Goal: Task Accomplishment & Management: Manage account settings

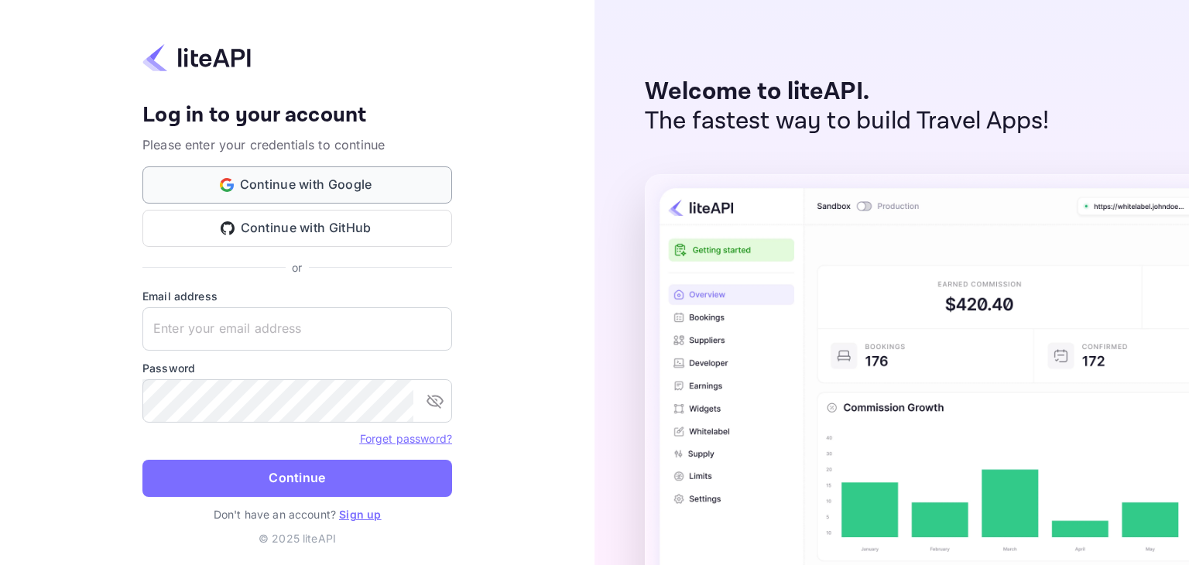
click at [311, 184] on button "Continue with Google" at bounding box center [297, 184] width 310 height 37
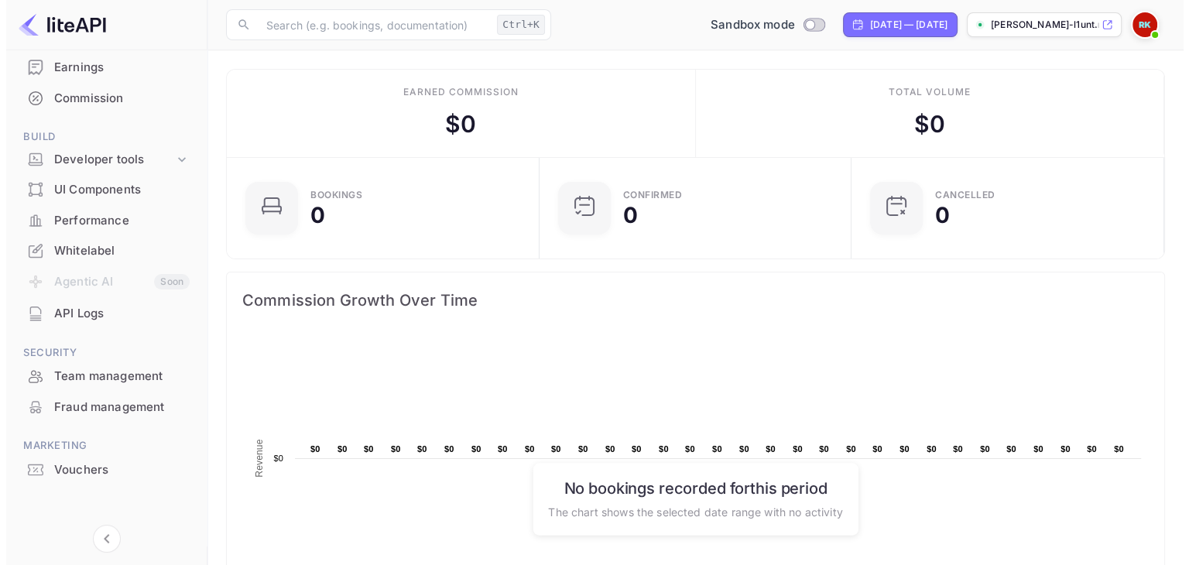
scroll to position [176, 0]
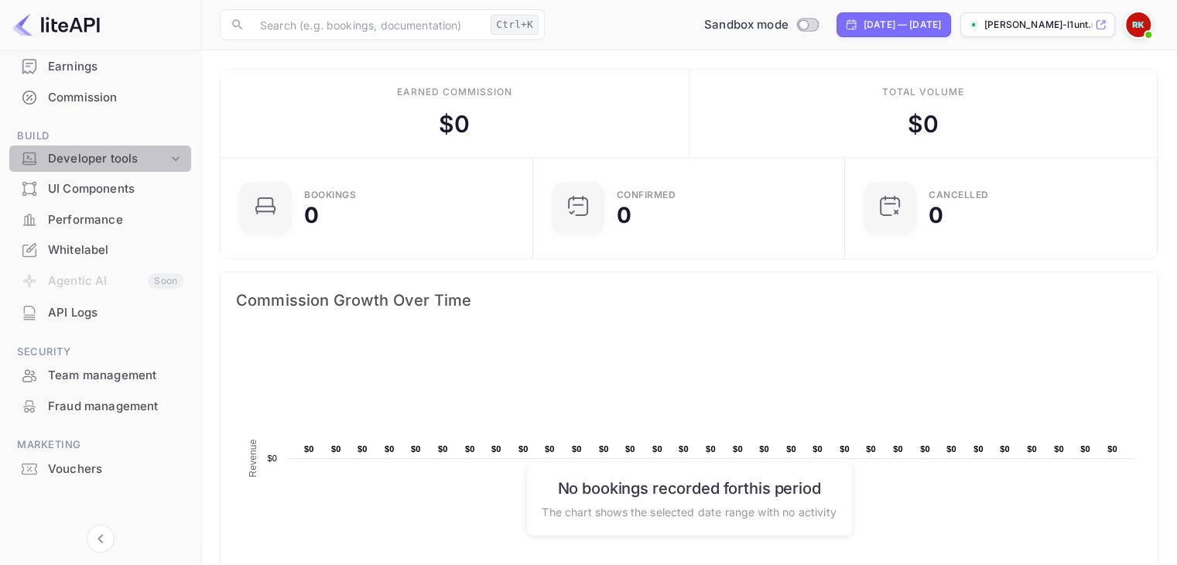
click at [118, 153] on div "Developer tools" at bounding box center [108, 159] width 120 height 18
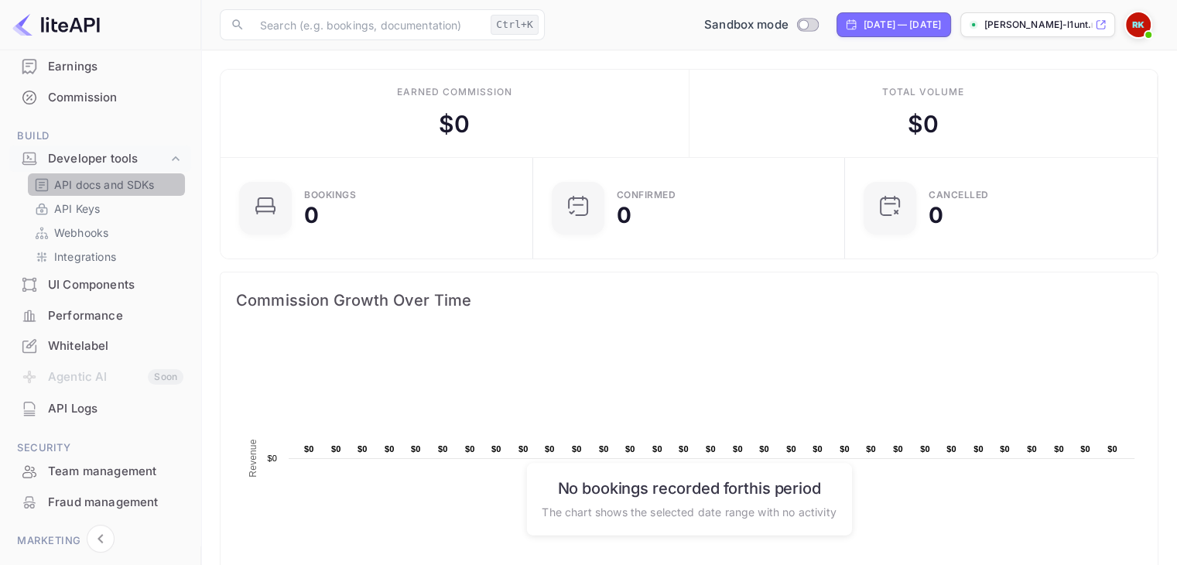
click at [111, 181] on p "API docs and SDKs" at bounding box center [104, 184] width 101 height 16
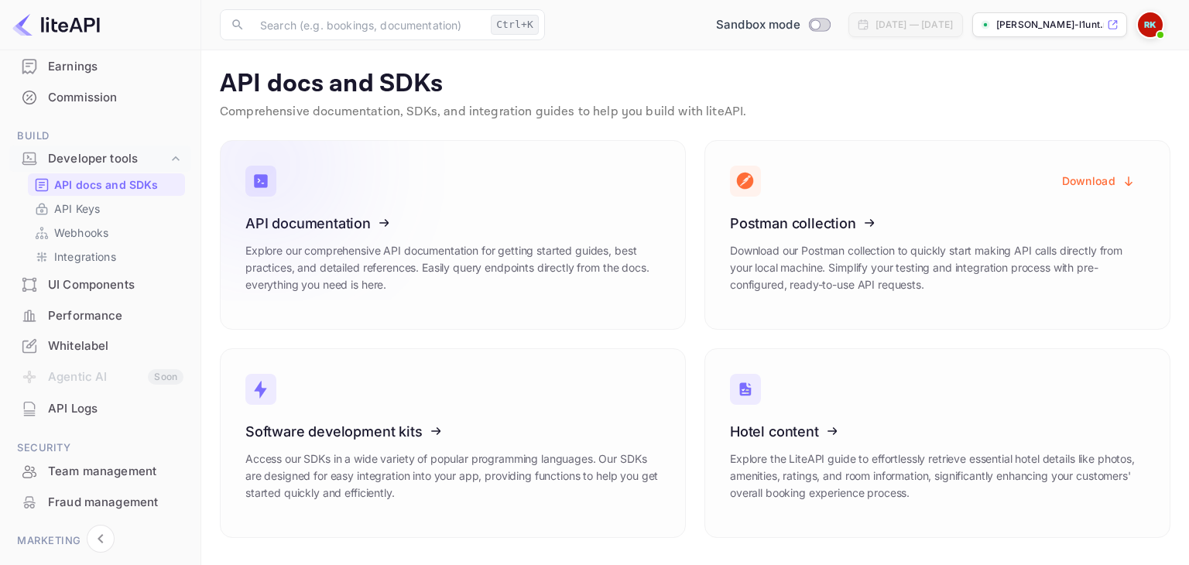
click at [334, 229] on icon at bounding box center [341, 220] width 241 height 159
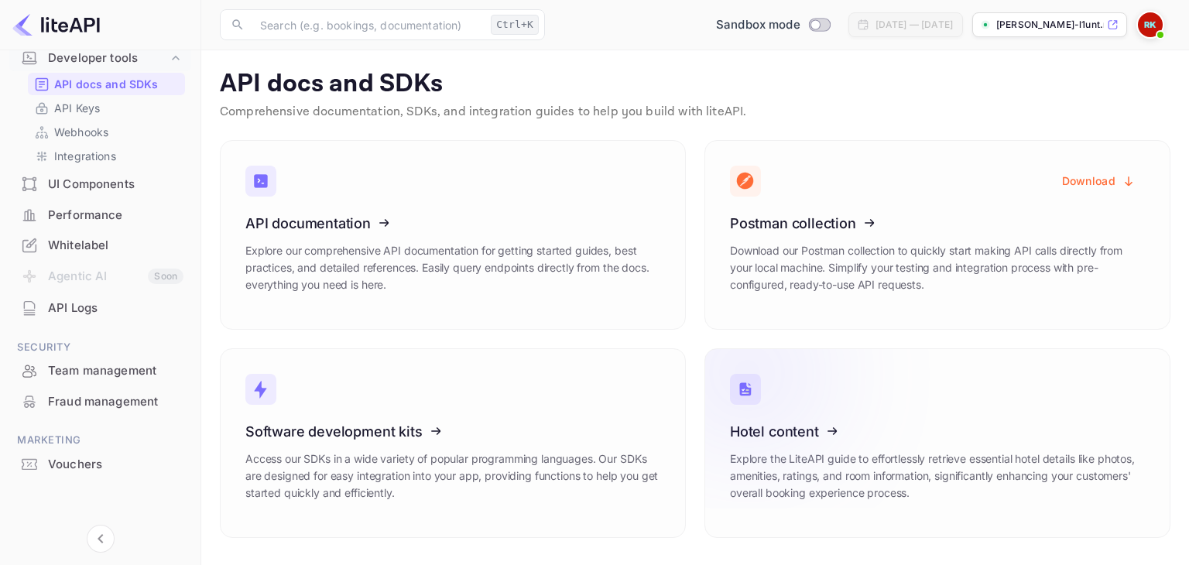
click at [772, 431] on icon at bounding box center [825, 428] width 241 height 159
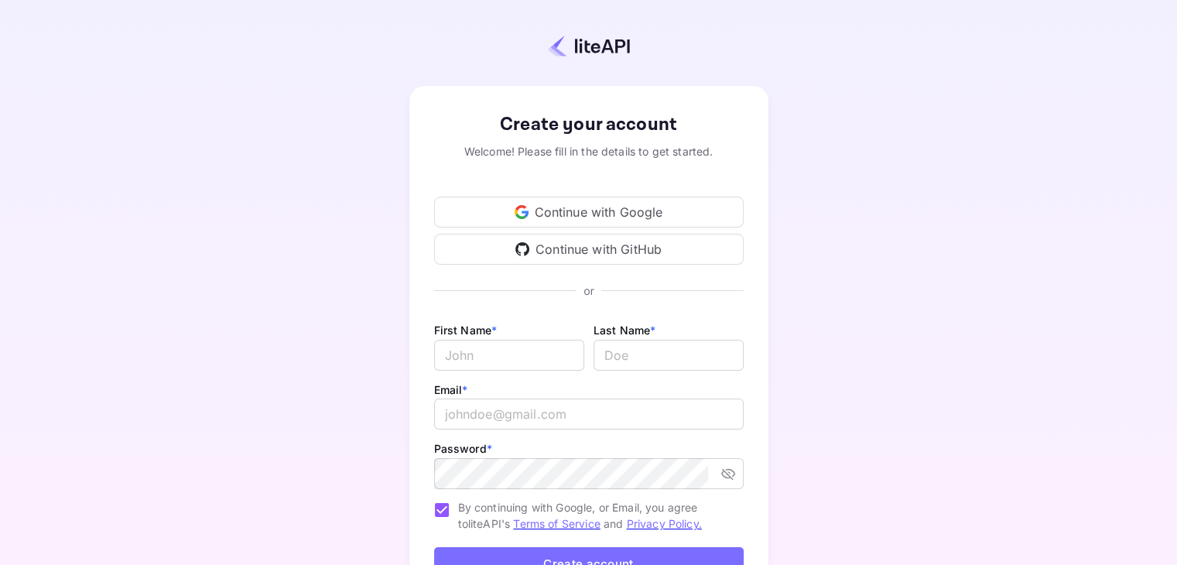
click at [591, 221] on div "Continue with Google" at bounding box center [589, 212] width 310 height 31
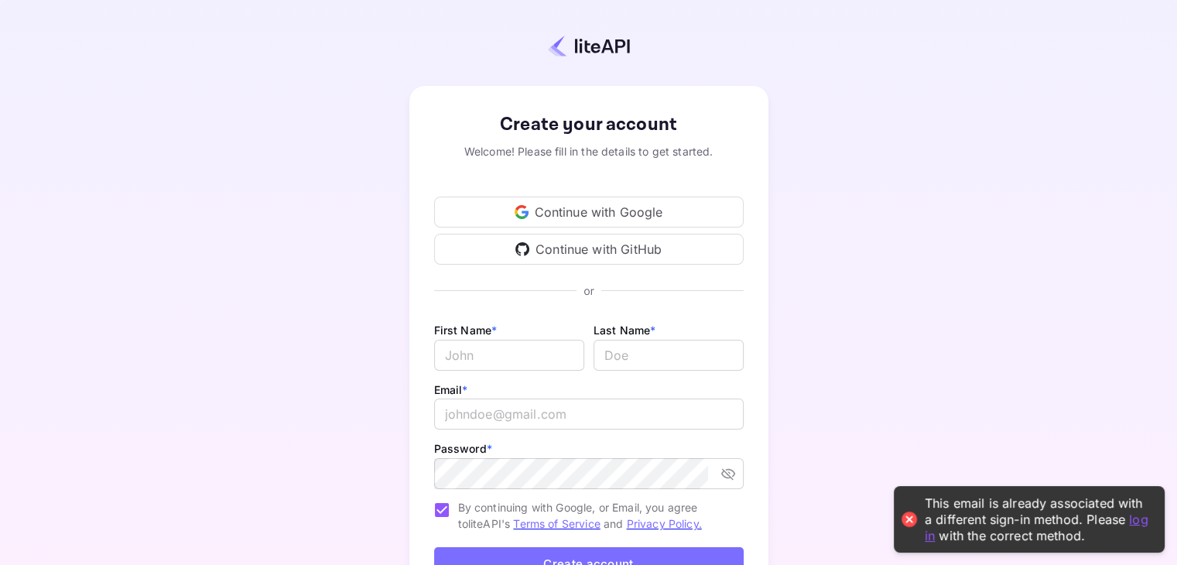
scroll to position [126, 0]
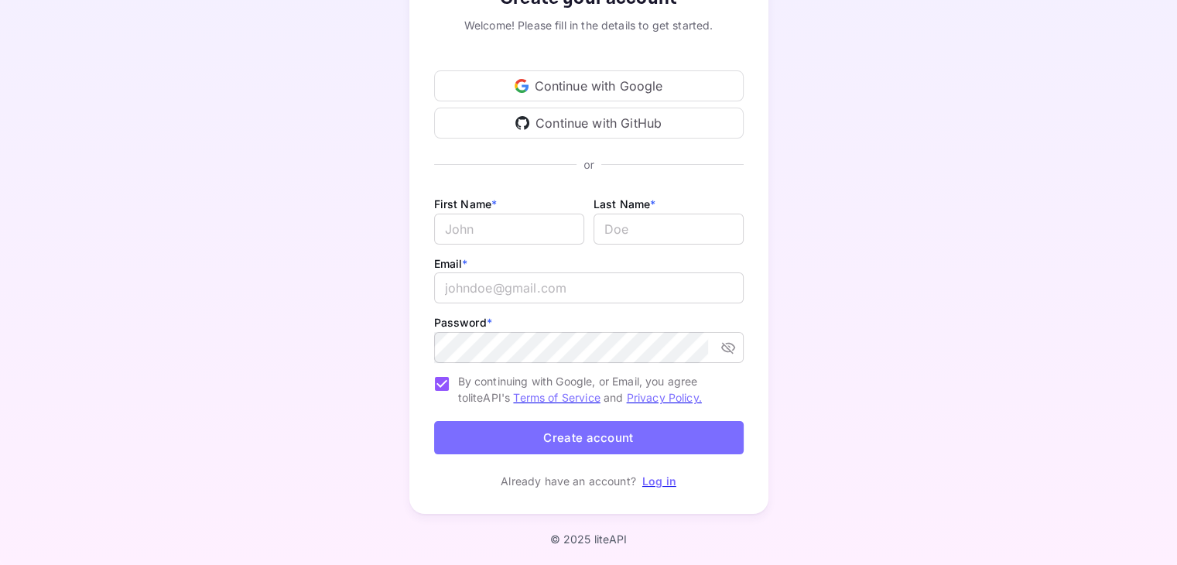
click at [663, 480] on link "Log in" at bounding box center [659, 480] width 34 height 13
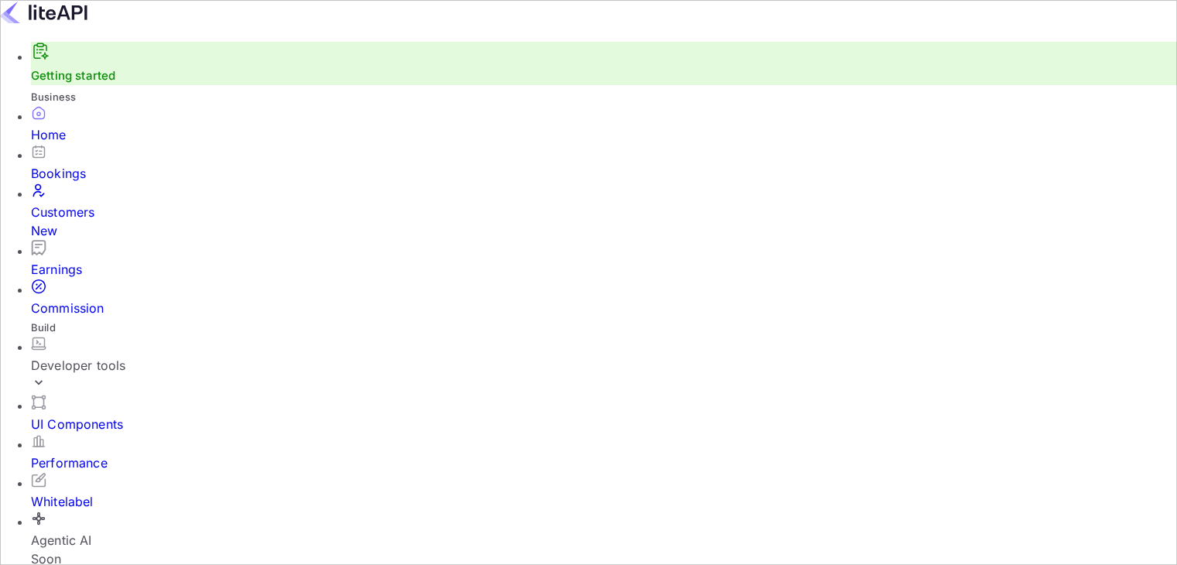
scroll to position [240, 291]
click at [755, 28] on input "Switch to Production mode" at bounding box center [588, 282] width 1177 height 565
checkbox input "false"
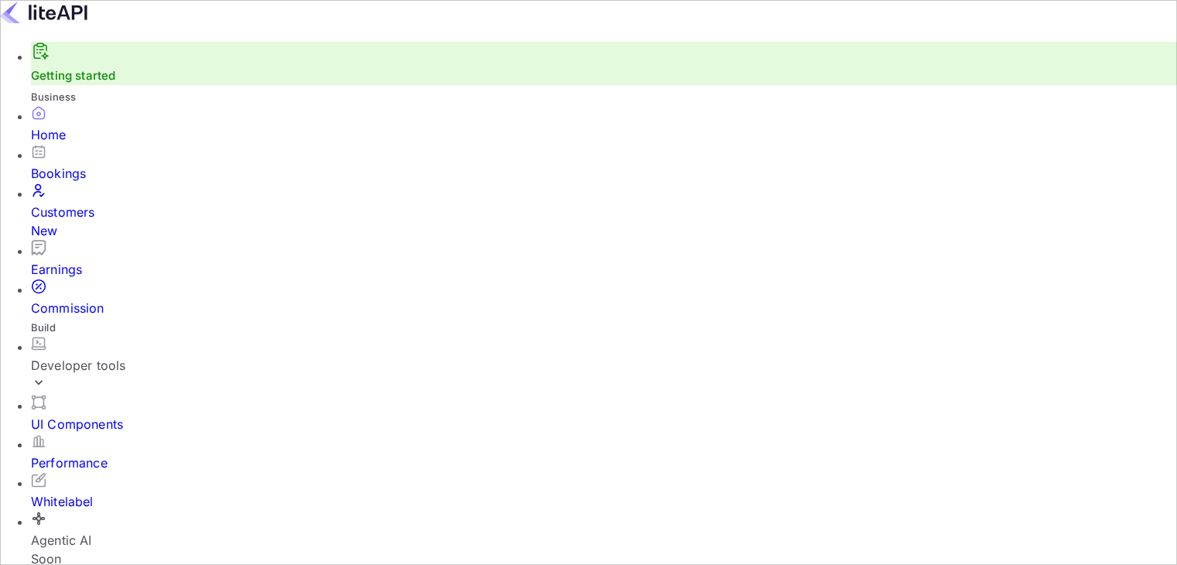
click at [85, 183] on div "Bookings" at bounding box center [604, 173] width 1146 height 19
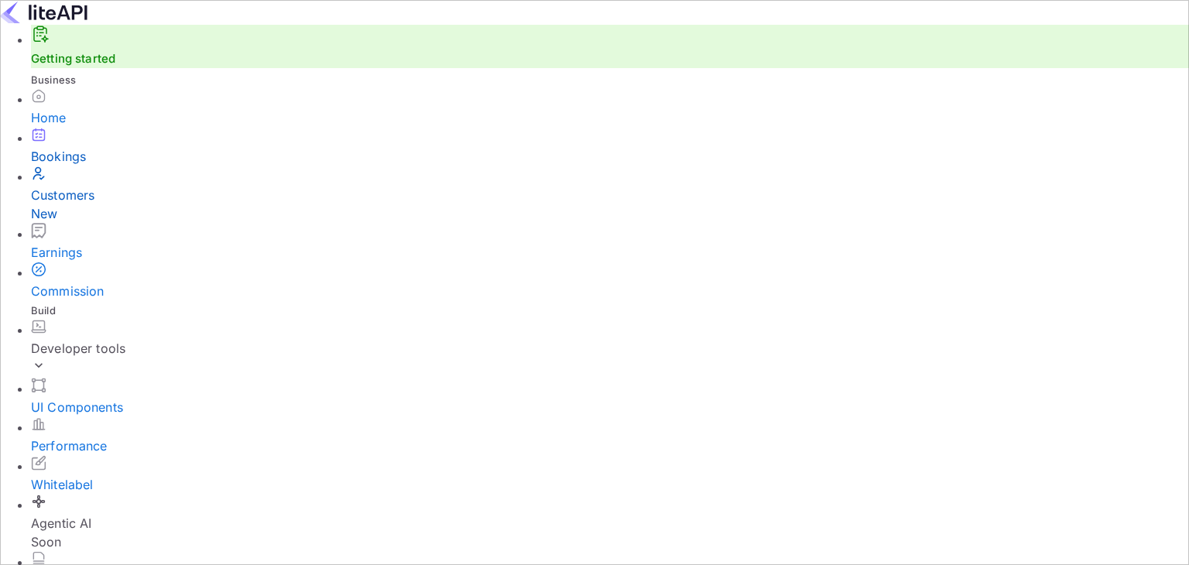
click at [97, 217] on div "Customers New" at bounding box center [610, 204] width 1158 height 37
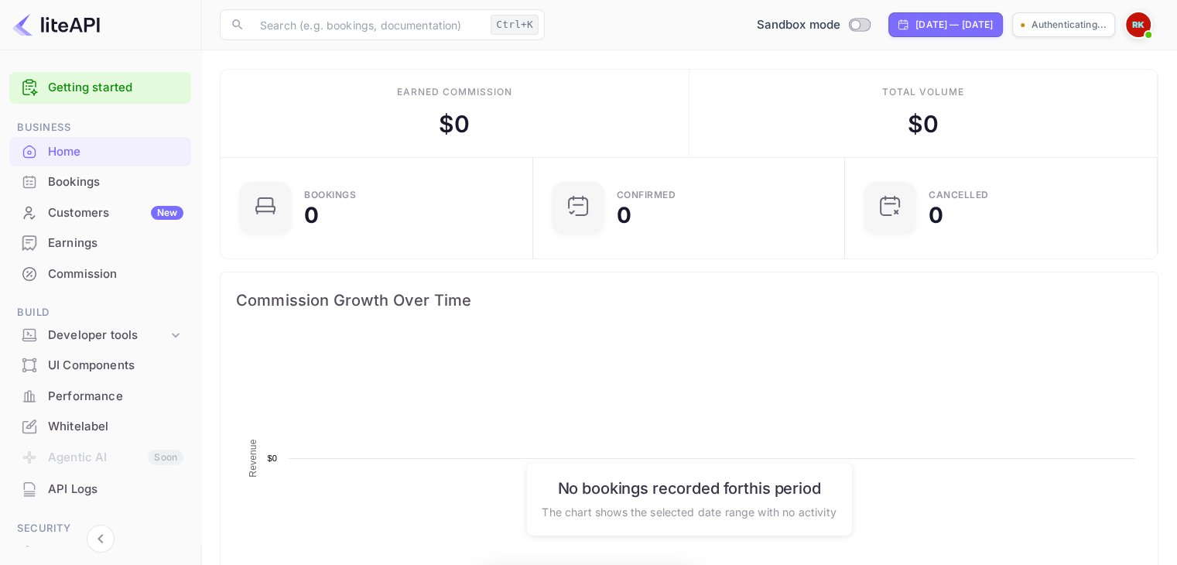
scroll to position [240, 291]
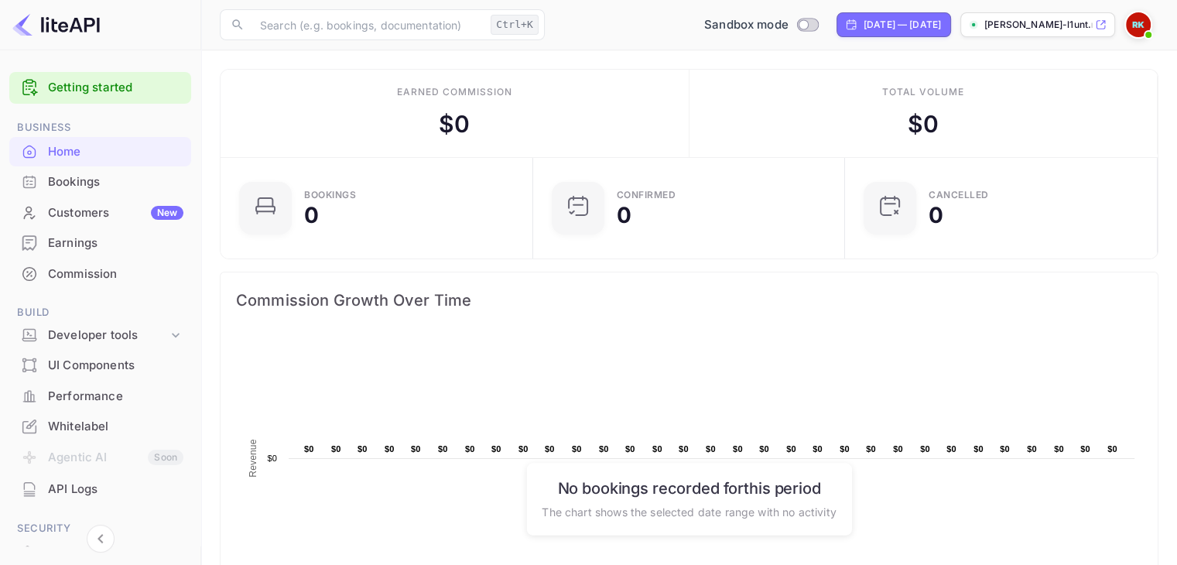
click at [1133, 29] on img at bounding box center [1138, 24] width 25 height 25
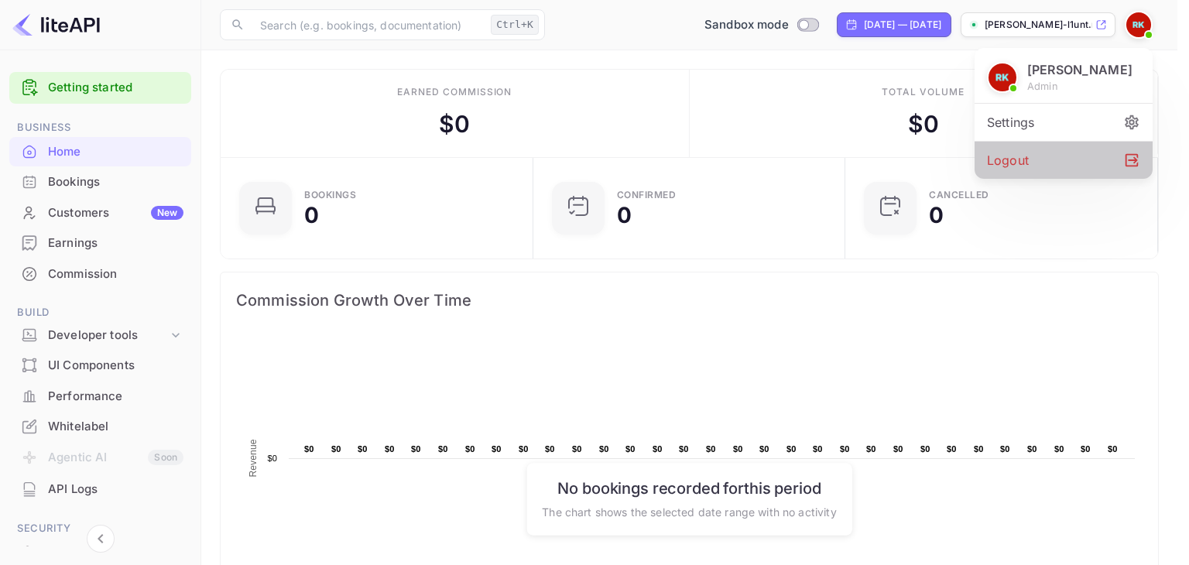
click at [1058, 166] on div "Logout" at bounding box center [1064, 160] width 178 height 37
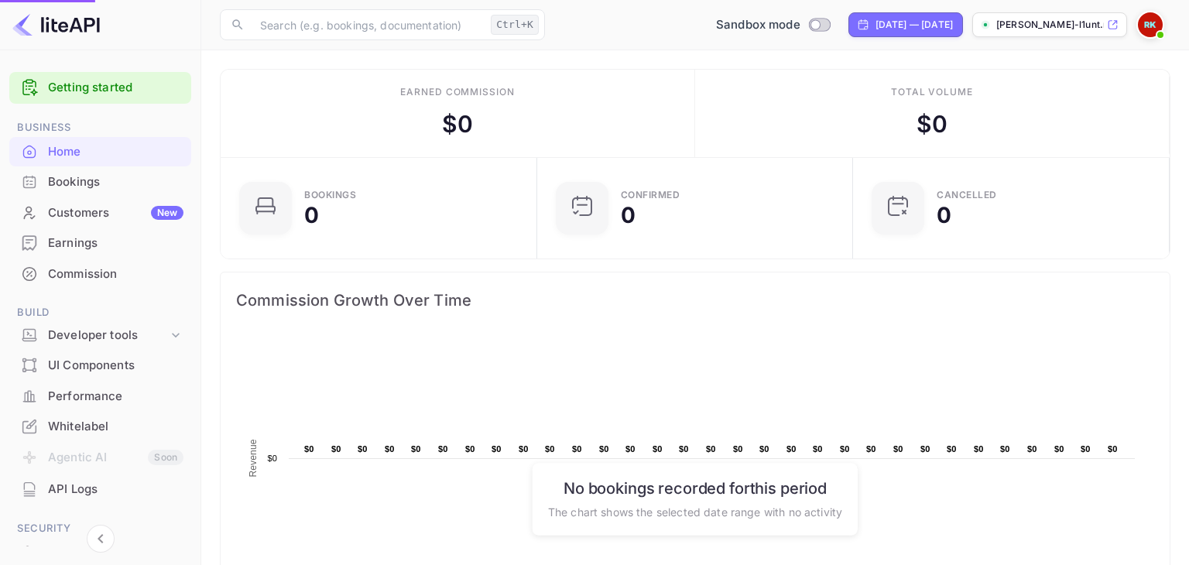
scroll to position [12, 12]
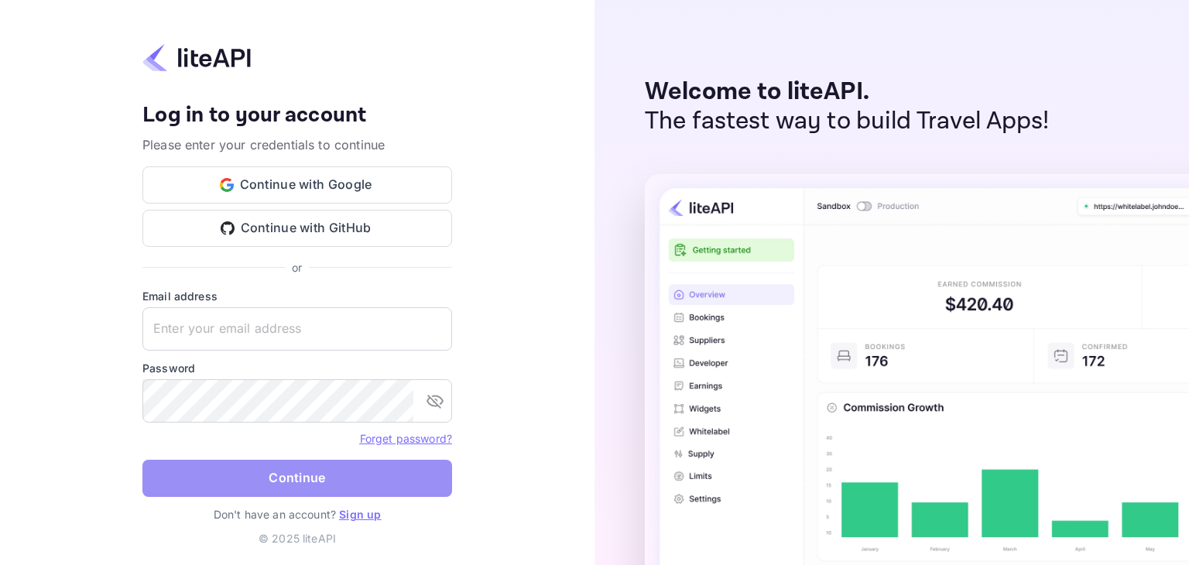
click at [334, 485] on button "Continue" at bounding box center [297, 478] width 310 height 37
